Goal: Information Seeking & Learning: Learn about a topic

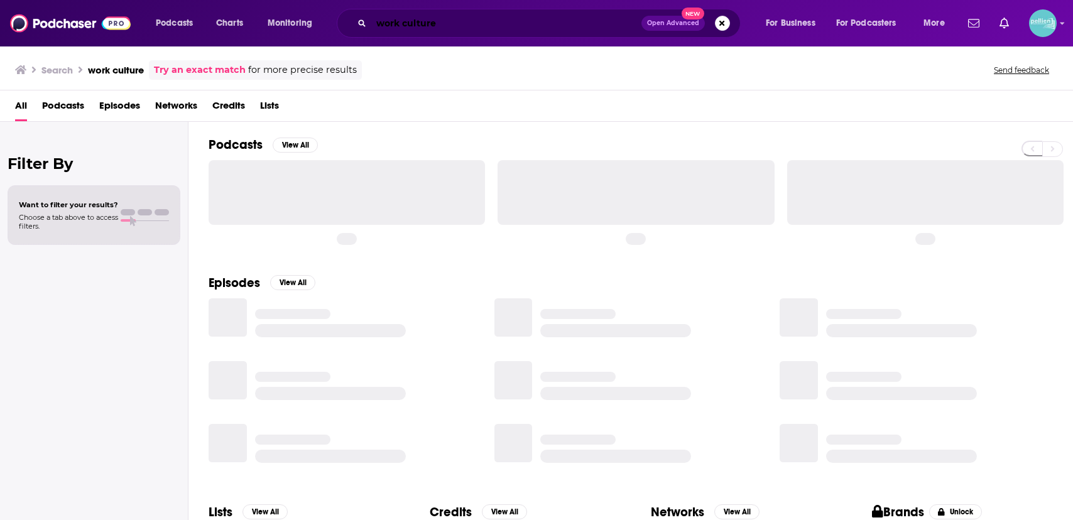
click at [498, 26] on input "work culture" at bounding box center [506, 23] width 270 height 20
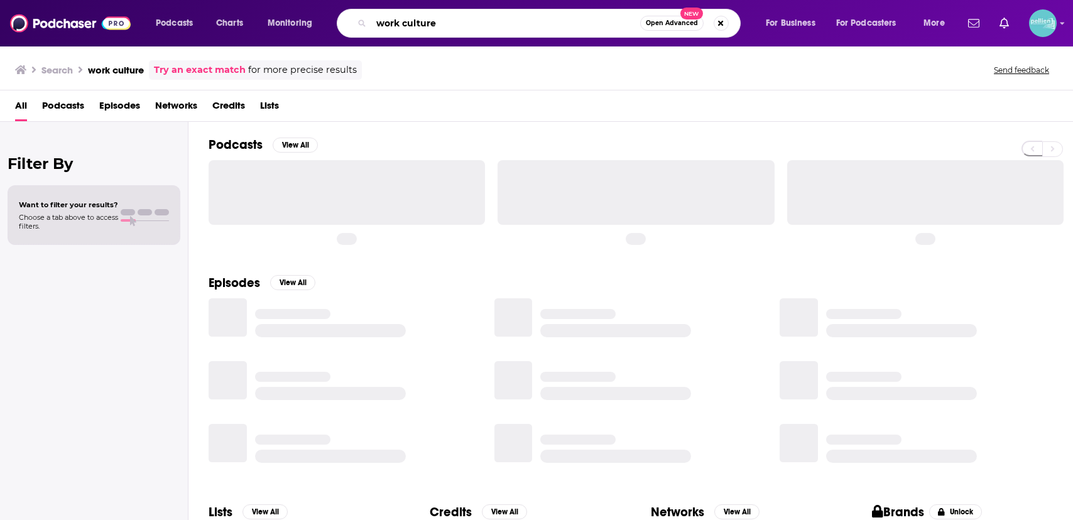
click at [498, 26] on input "work culture" at bounding box center [505, 23] width 269 height 20
paste input "book being send"
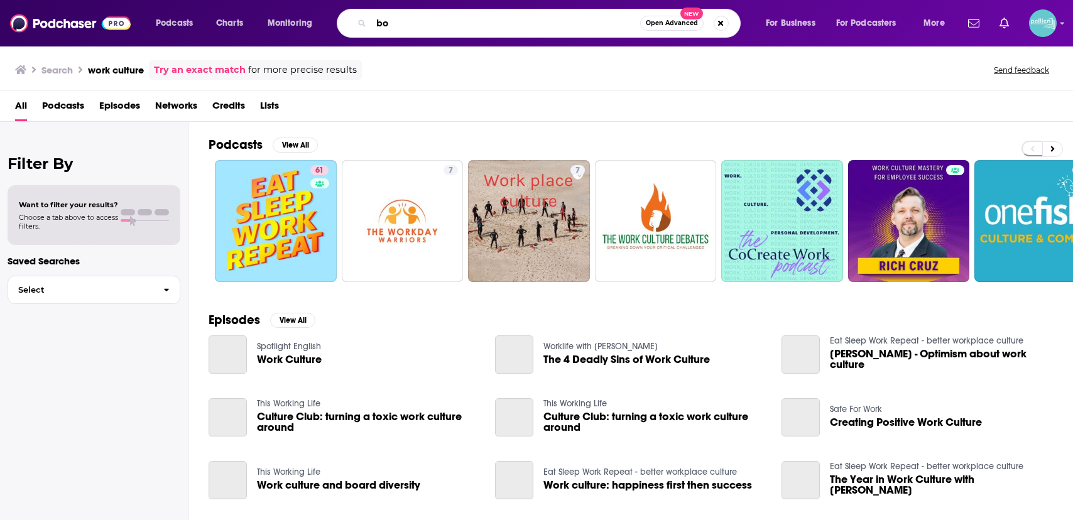
type input "b"
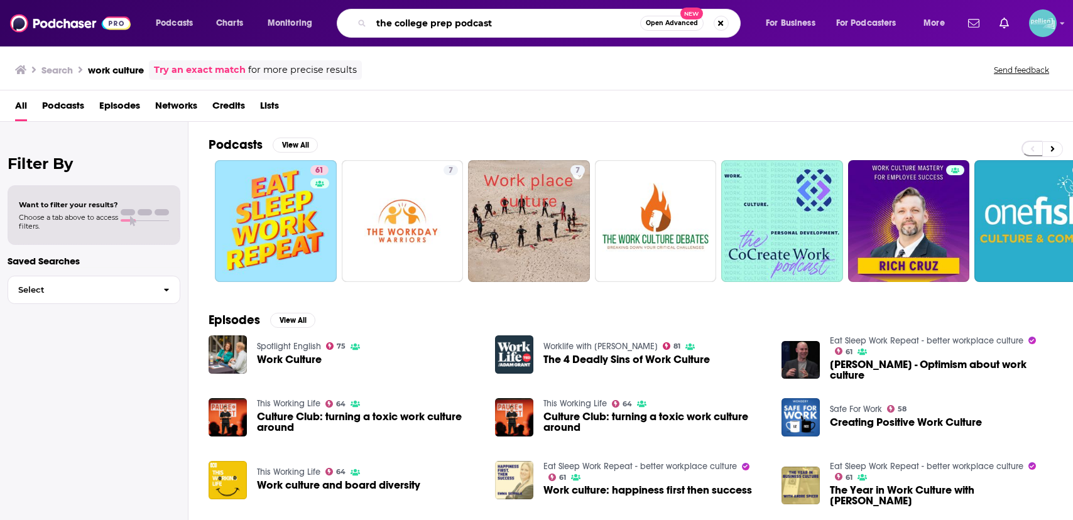
type input "the college prep podcast"
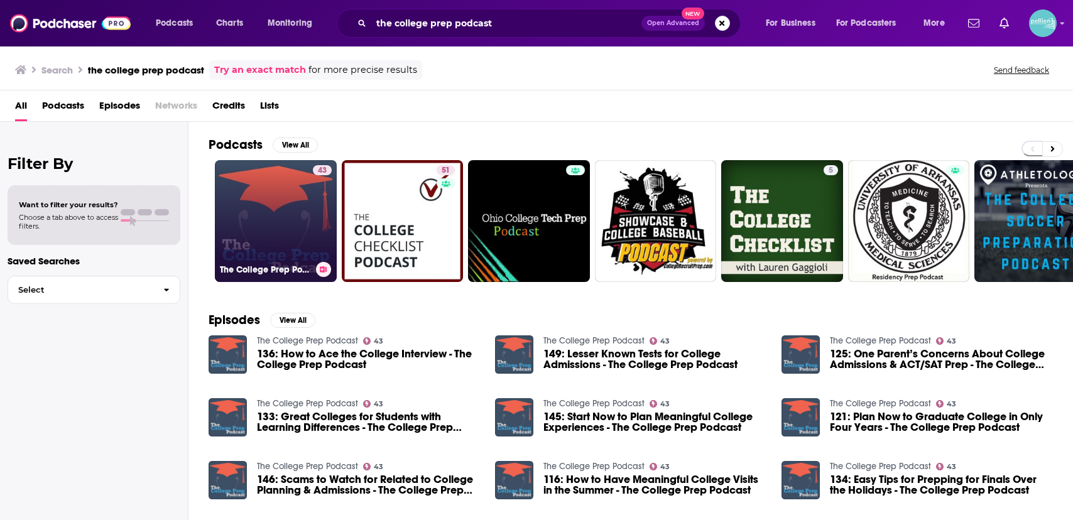
click at [251, 218] on link "43 The College Prep Podcast" at bounding box center [276, 221] width 122 height 122
